Goal: Task Accomplishment & Management: Manage account settings

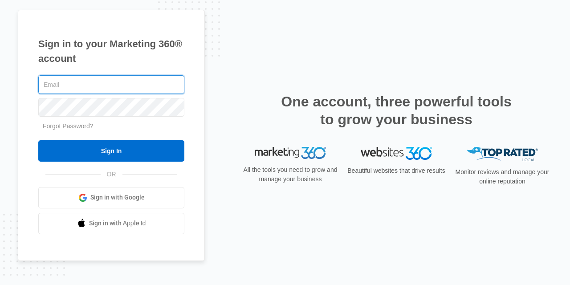
type input "[EMAIL_ADDRESS][DOMAIN_NAME]"
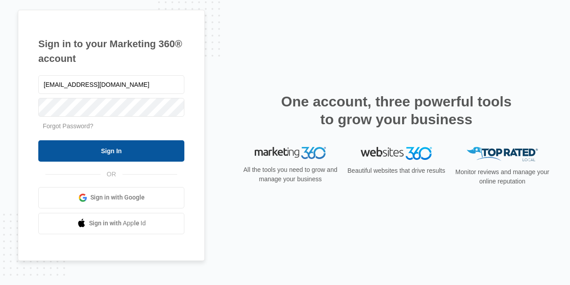
click at [133, 146] on input "Sign In" at bounding box center [111, 150] width 146 height 21
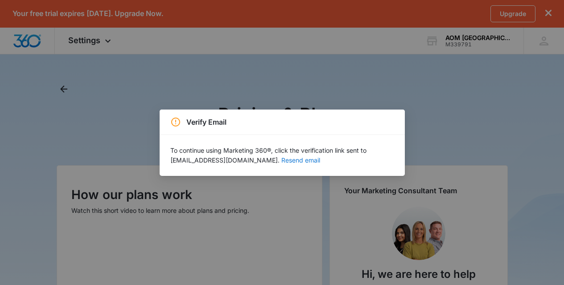
click at [281, 160] on button "Resend email" at bounding box center [300, 160] width 39 height 6
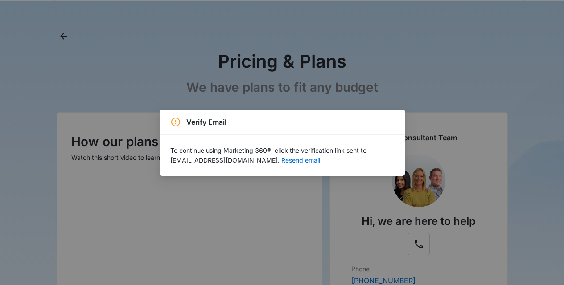
scroll to position [146, 0]
